Goal: Go to known website: Access a specific website the user already knows

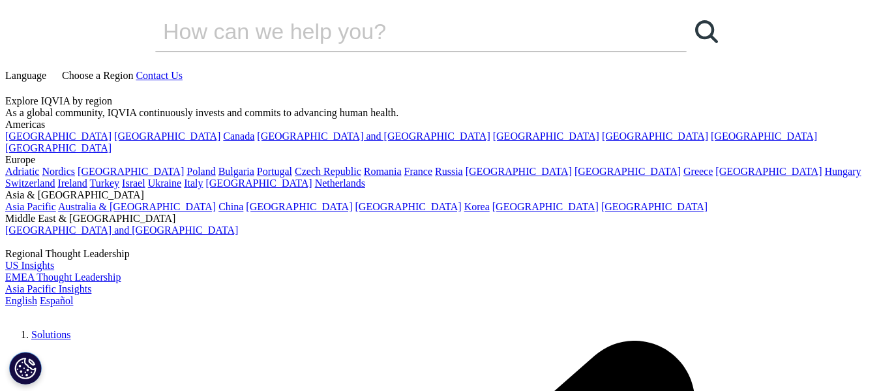
click at [110, 316] on img at bounding box center [57, 316] width 104 height 0
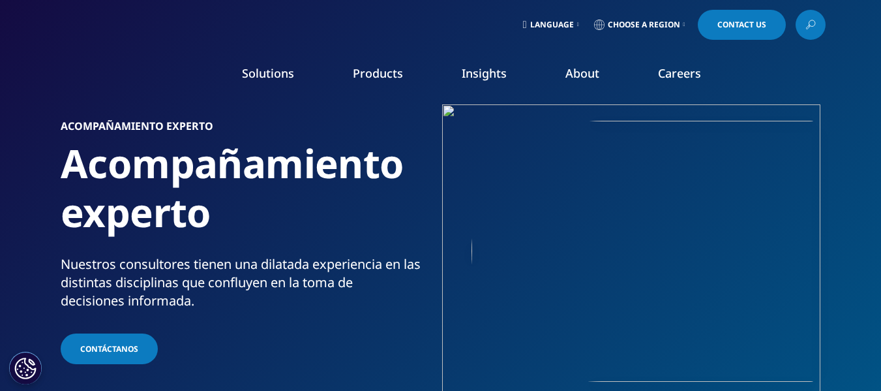
click at [624, 18] on link "Choose a Region" at bounding box center [639, 25] width 96 height 30
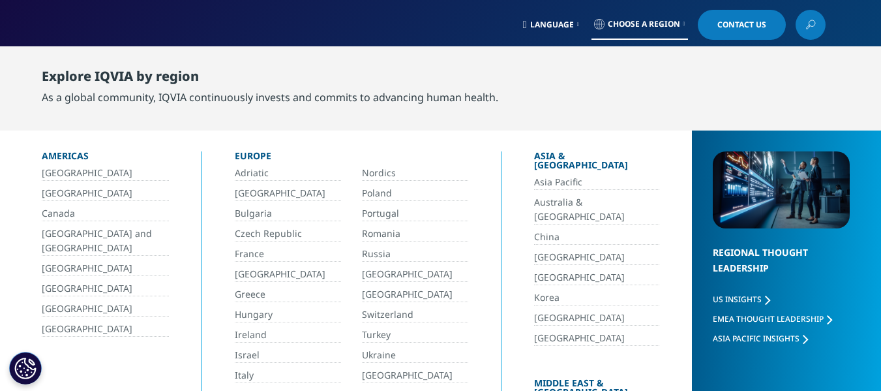
click at [62, 267] on link "[GEOGRAPHIC_DATA]" at bounding box center [105, 268] width 127 height 15
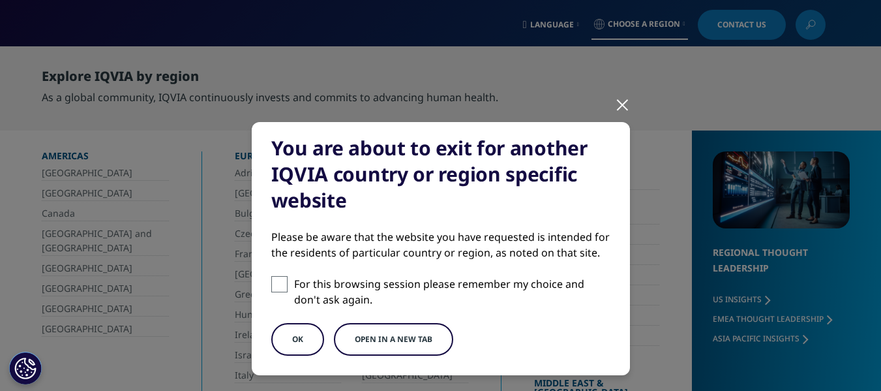
click at [264, 284] on div "You are about to exit for another IQVIA country or region specific website Plea…" at bounding box center [441, 248] width 378 height 253
click at [273, 284] on span at bounding box center [279, 284] width 16 height 16
click at [273, 284] on input "For this browsing session please remember my choice and don't ask again." at bounding box center [279, 284] width 16 height 16
checkbox input "true"
click at [282, 327] on button "OK" at bounding box center [297, 339] width 53 height 33
